Goal: Task Accomplishment & Management: Complete application form

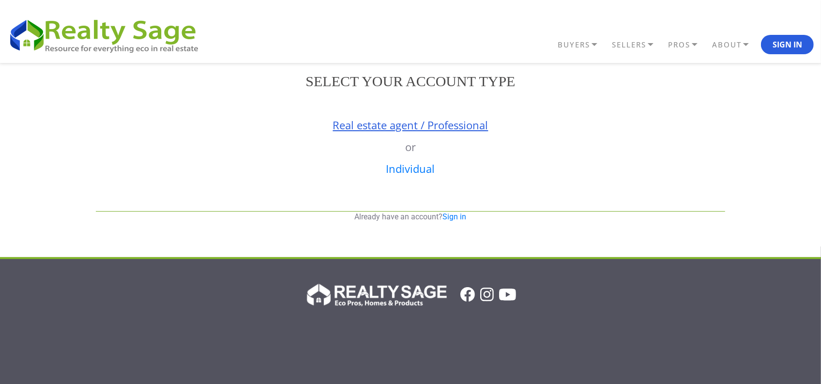
click at [360, 118] on link "Real estate agent / Professional" at bounding box center [410, 125] width 155 height 15
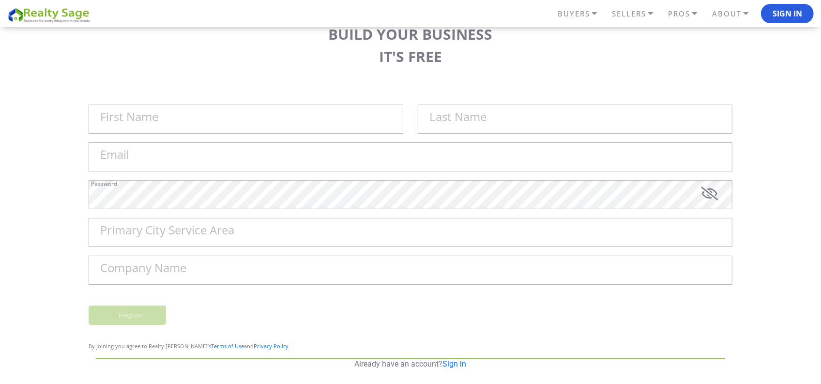
scroll to position [121, 0]
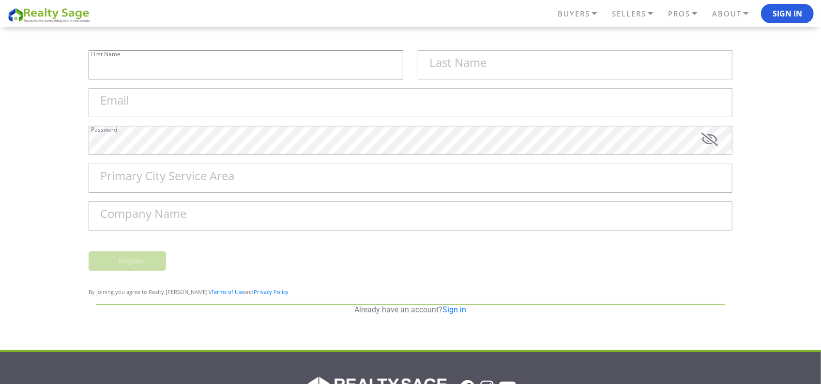
type input "Sell My House Fast [US_STATE] | As"
type input "Is Cash Home Buyers Asheville"
type input "[EMAIL_ADDRESS][DOMAIN_NAME]"
click at [223, 188] on input "Primary City Service Area" at bounding box center [411, 178] width 644 height 29
type input "Asheville"
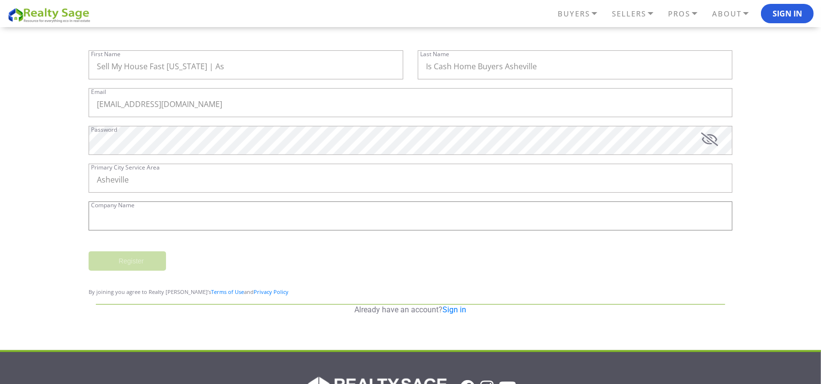
type input "Sell My House Fast [US_STATE] | As Is Cash Home Buyers [GEOGRAPHIC_DATA]"
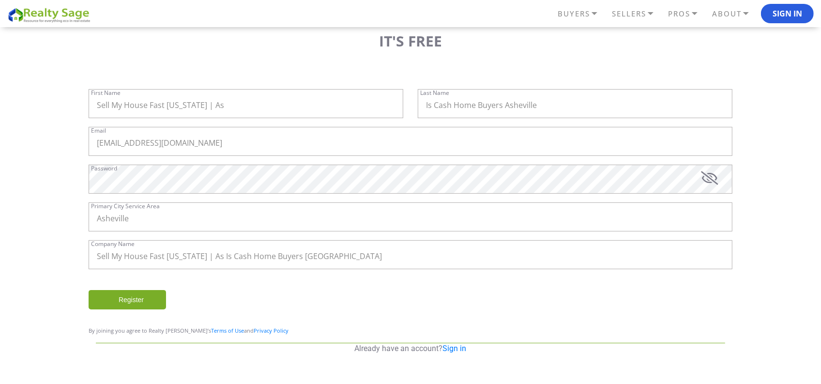
scroll to position [61, 0]
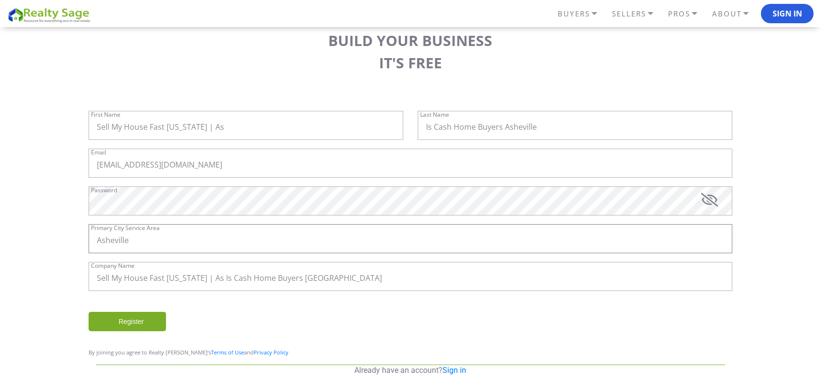
click at [174, 252] on input "Asheville" at bounding box center [411, 238] width 644 height 29
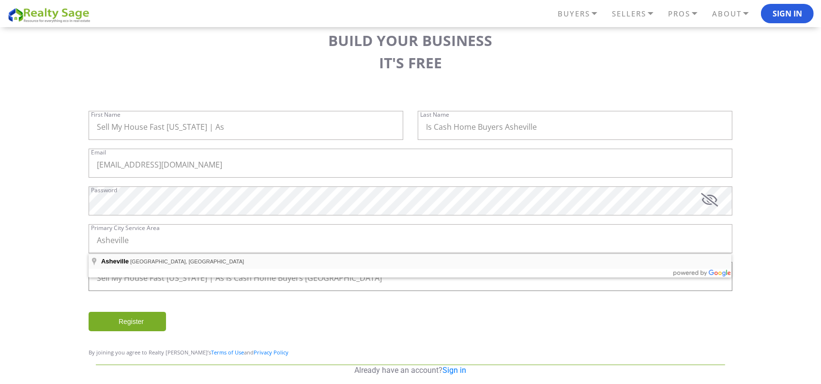
type input "[GEOGRAPHIC_DATA], [GEOGRAPHIC_DATA], [GEOGRAPHIC_DATA]"
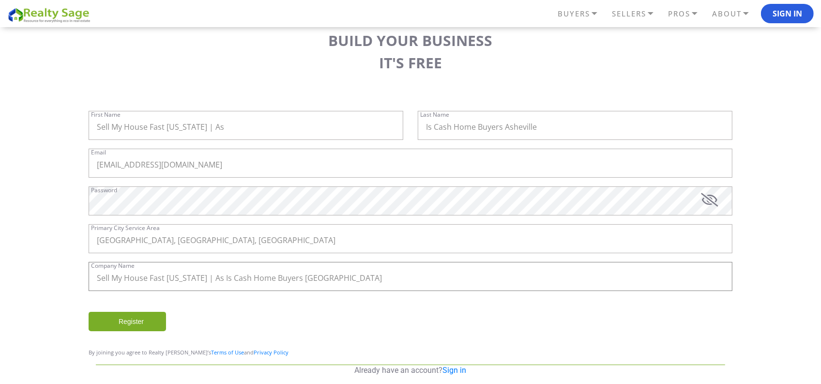
click at [380, 281] on input "Sell My House Fast [US_STATE] | As Is Cash Home Buyers [GEOGRAPHIC_DATA]" at bounding box center [411, 276] width 644 height 29
click at [121, 322] on input "Register" at bounding box center [127, 321] width 77 height 19
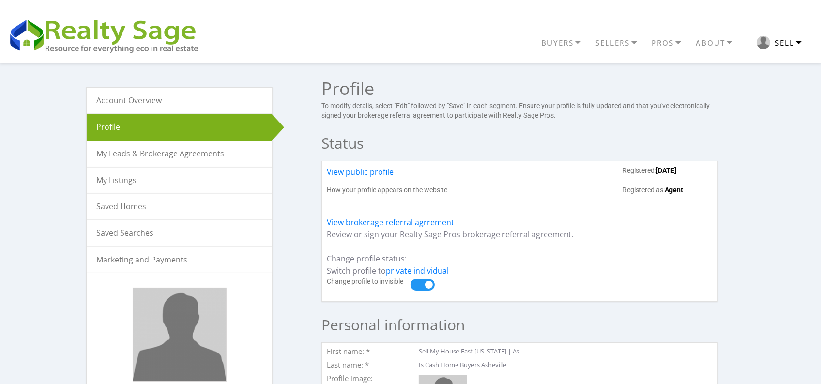
click at [802, 38] on button "Sell" at bounding box center [778, 42] width 69 height 23
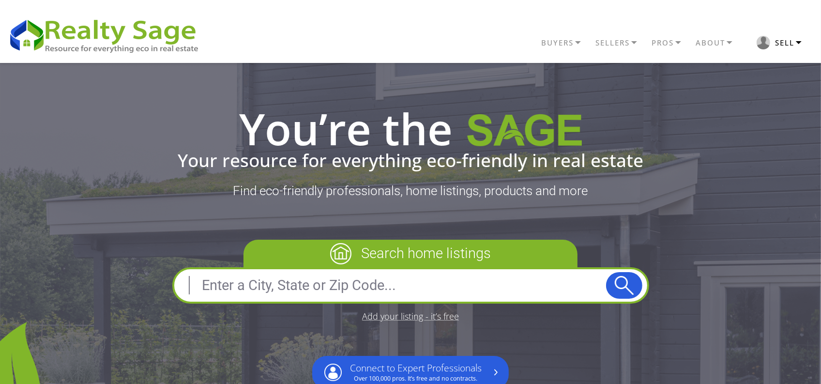
click at [773, 44] on button "Sell" at bounding box center [778, 42] width 69 height 23
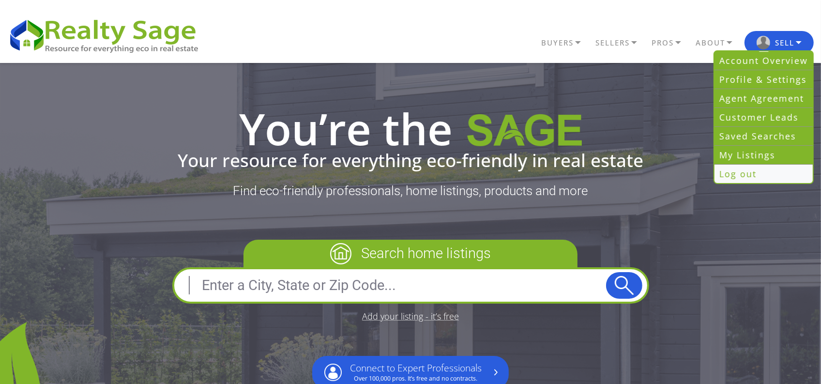
click at [753, 167] on link "Log out" at bounding box center [763, 174] width 98 height 18
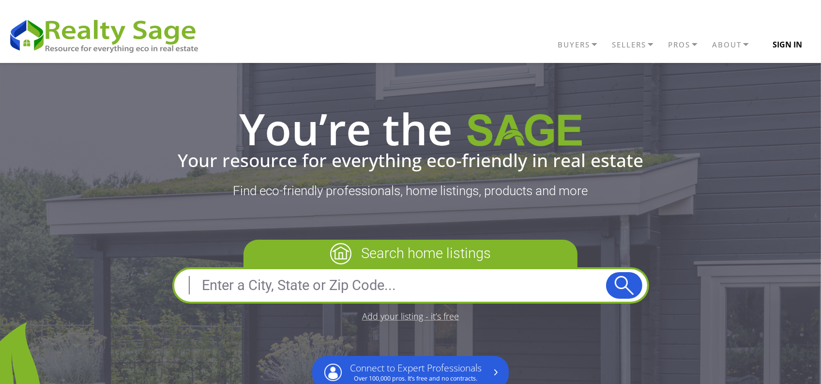
click at [785, 51] on button "Sign In" at bounding box center [787, 44] width 53 height 19
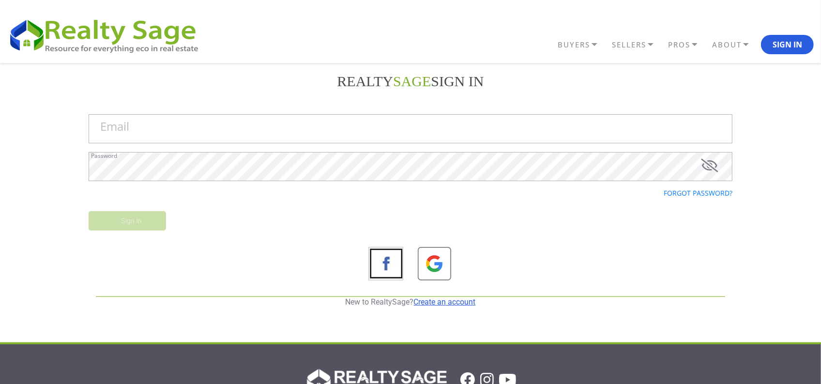
click at [432, 303] on link "Create an account" at bounding box center [445, 301] width 62 height 9
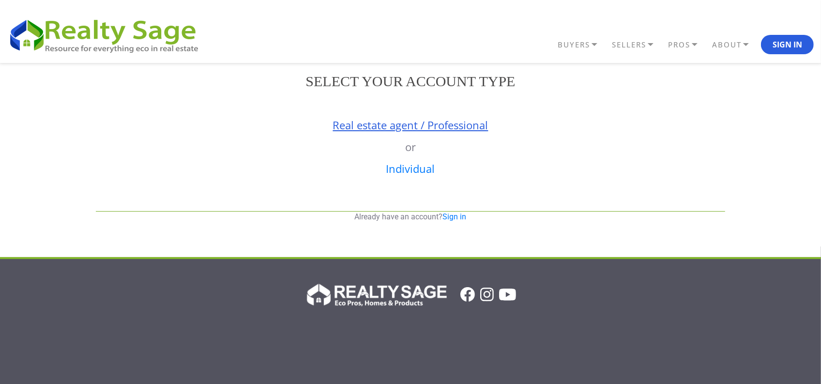
click at [374, 126] on link "Real estate agent / Professional" at bounding box center [410, 125] width 155 height 15
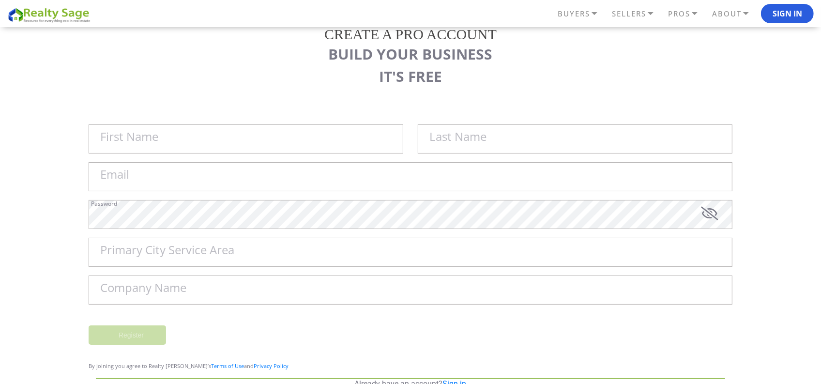
scroll to position [61, 0]
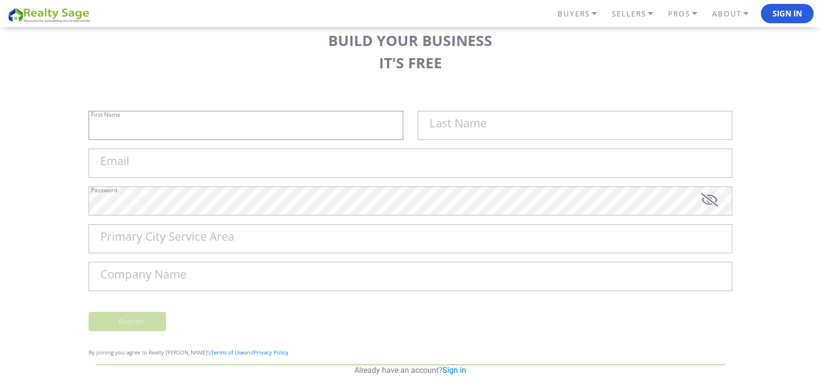
type input "Sell My House Fast [US_STATE] | As"
type input "Is Cash Home Buyers Asheville"
type input "[EMAIL_ADDRESS][DOMAIN_NAME]"
type input "Asheville"
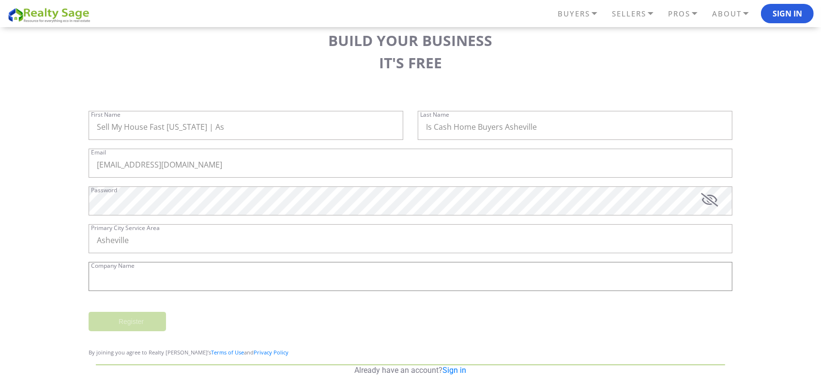
type input "Sell My House Fast [US_STATE] | As Is Cash Home Buyers [GEOGRAPHIC_DATA]"
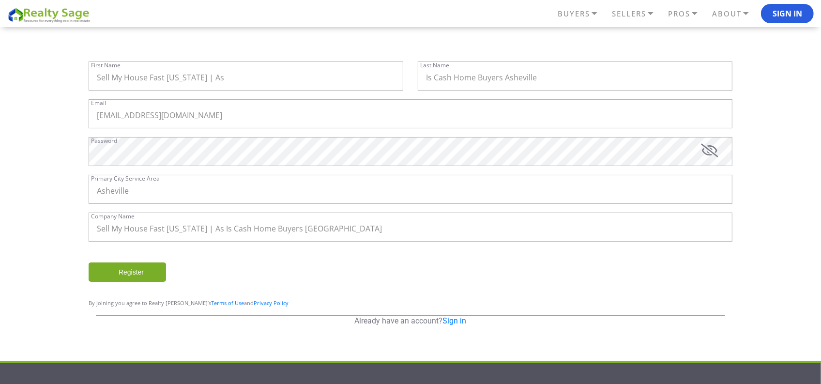
scroll to position [49, 0]
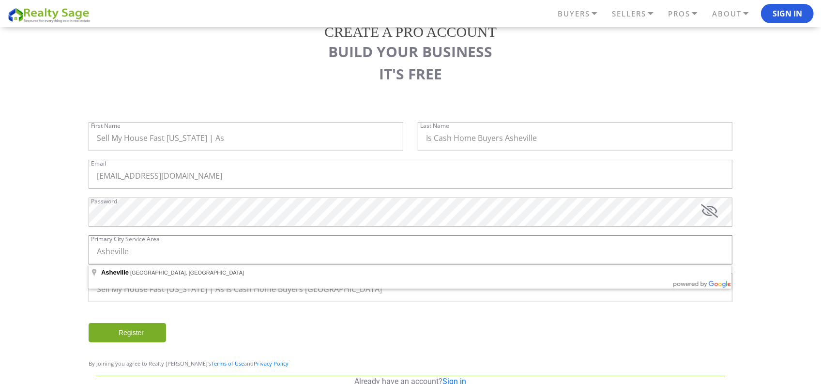
click at [184, 247] on input "Asheville" at bounding box center [411, 249] width 644 height 29
type input "[GEOGRAPHIC_DATA], [GEOGRAPHIC_DATA], [GEOGRAPHIC_DATA]"
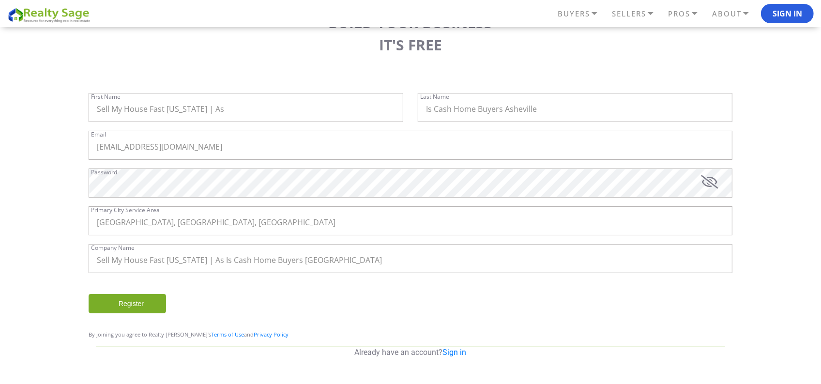
scroll to position [61, 0]
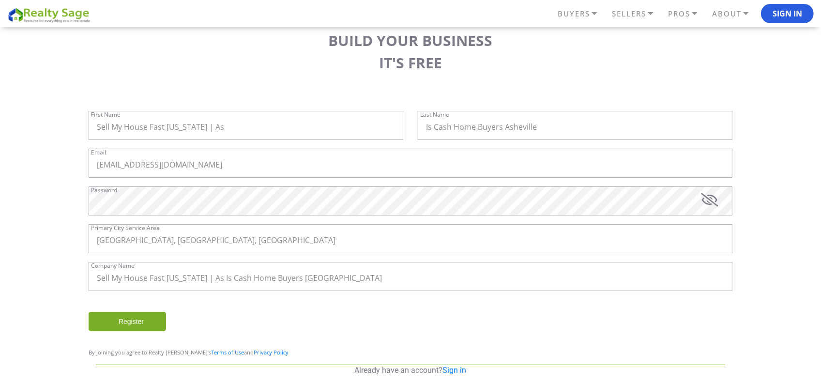
click at [136, 315] on input "Register" at bounding box center [127, 321] width 77 height 19
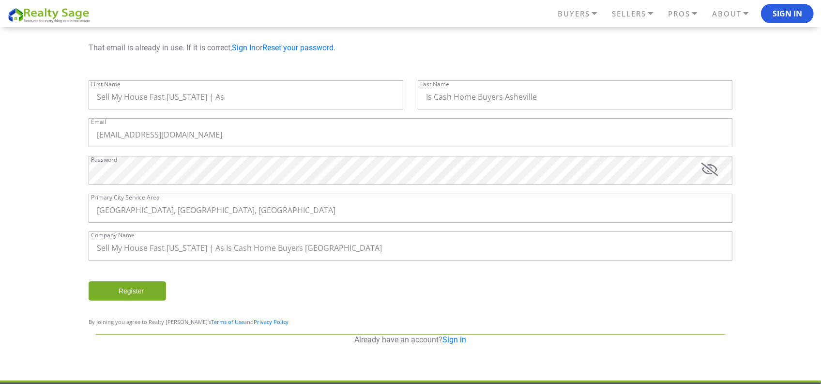
scroll to position [61, 0]
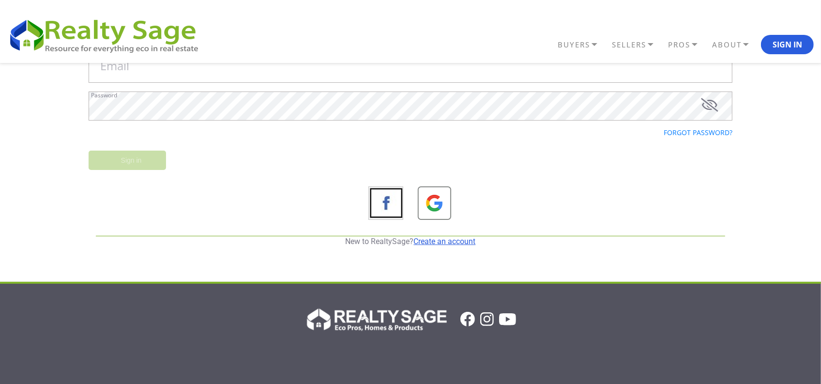
click at [438, 240] on link "Create an account" at bounding box center [445, 241] width 62 height 9
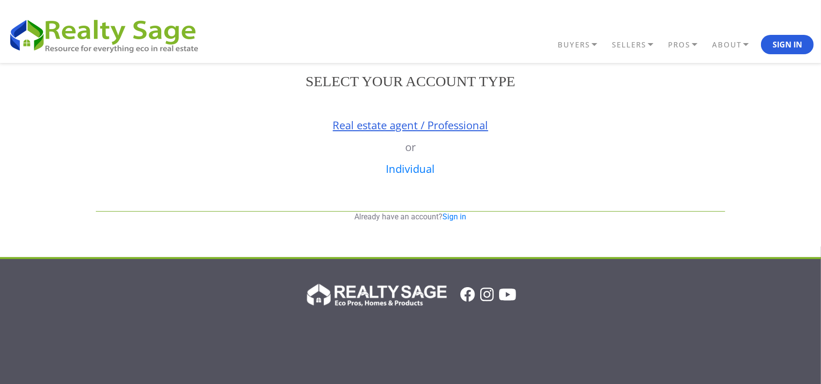
click at [368, 124] on link "Real estate agent / Professional" at bounding box center [410, 125] width 155 height 15
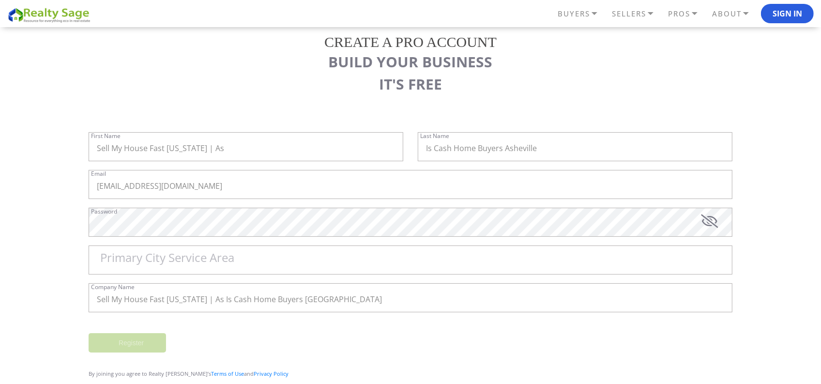
scroll to position [61, 0]
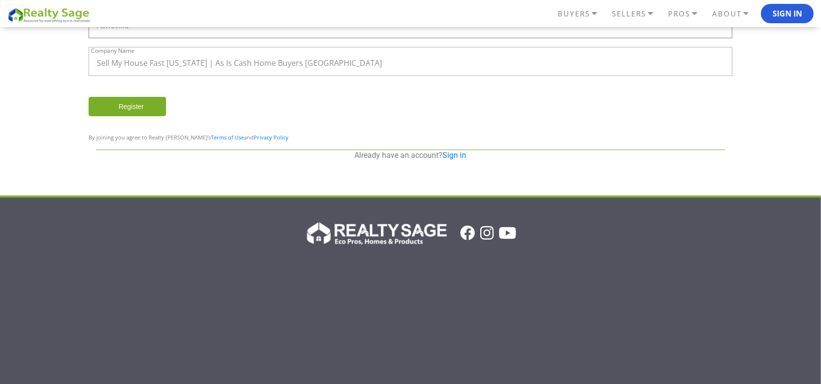
click at [228, 161] on p "Already have an account? Sign in" at bounding box center [410, 155] width 629 height 11
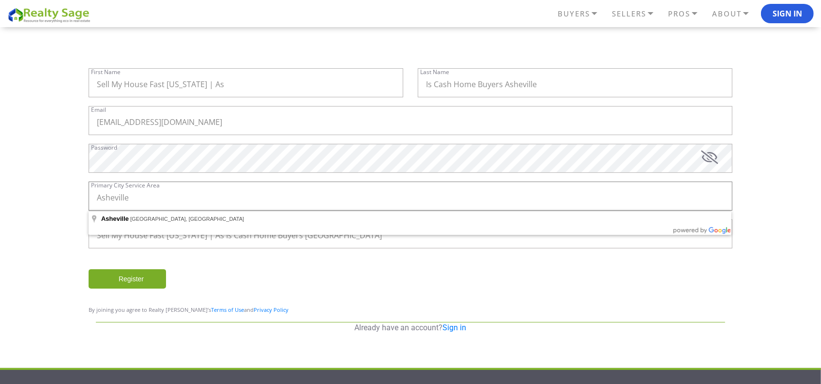
scroll to position [49, 0]
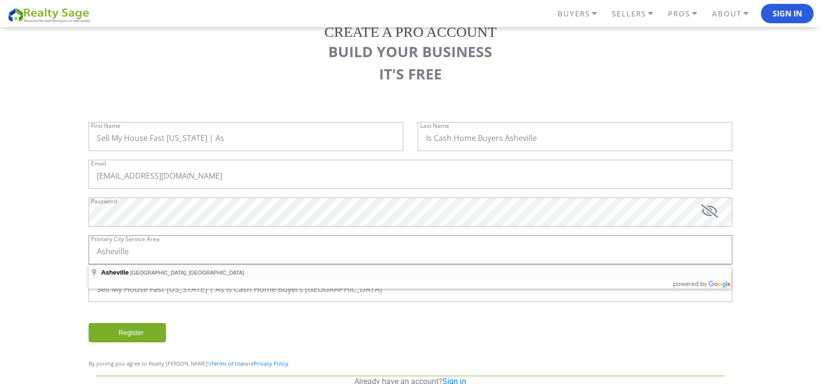
click at [126, 272] on span "Asheville" at bounding box center [115, 272] width 28 height 7
click at [159, 258] on input "Asheville" at bounding box center [411, 249] width 644 height 29
type input "[GEOGRAPHIC_DATA], [GEOGRAPHIC_DATA], [GEOGRAPHIC_DATA]"
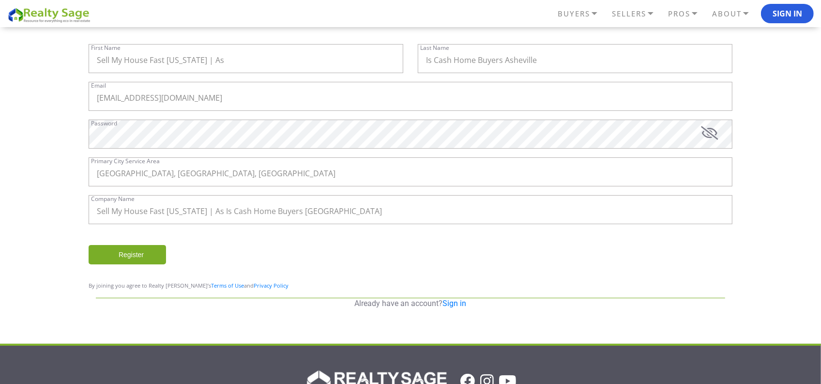
scroll to position [133, 0]
